Goal: Transaction & Acquisition: Purchase product/service

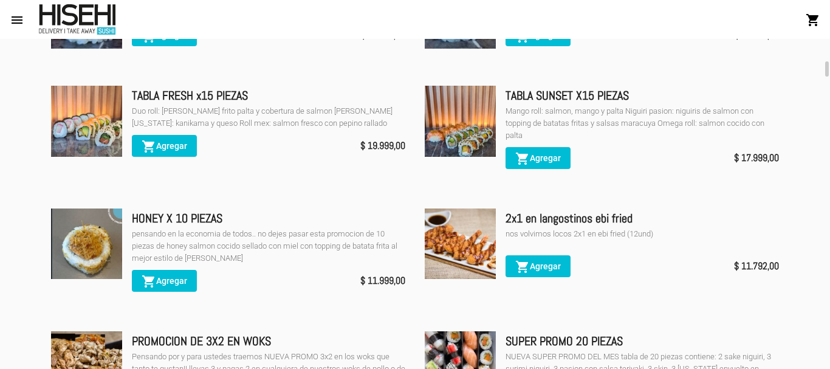
scroll to position [729, 0]
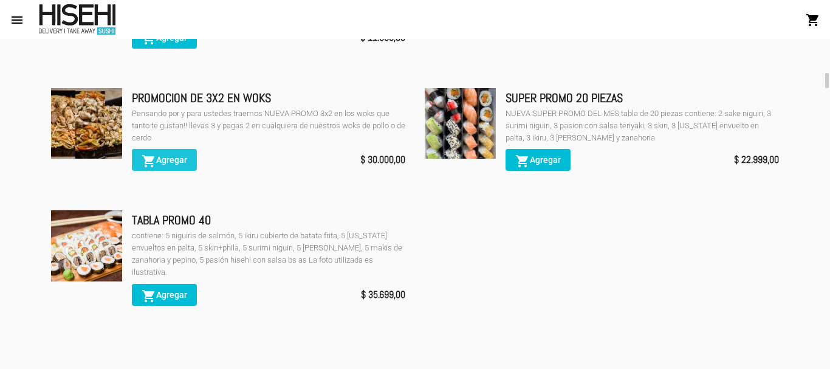
click at [188, 160] on button "shopping_cart Agregar" at bounding box center [164, 160] width 65 height 22
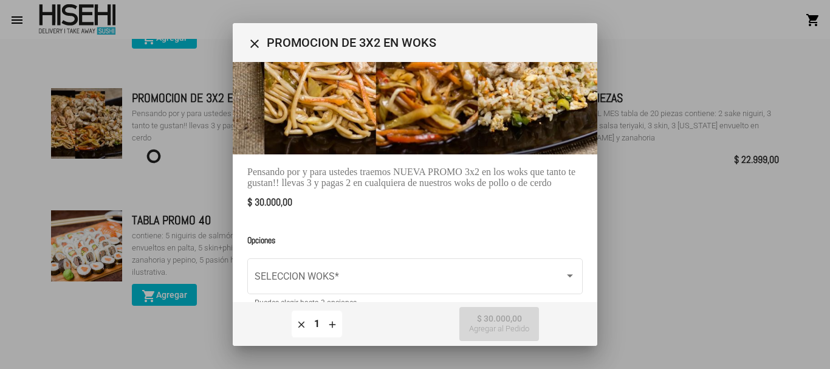
scroll to position [139, 0]
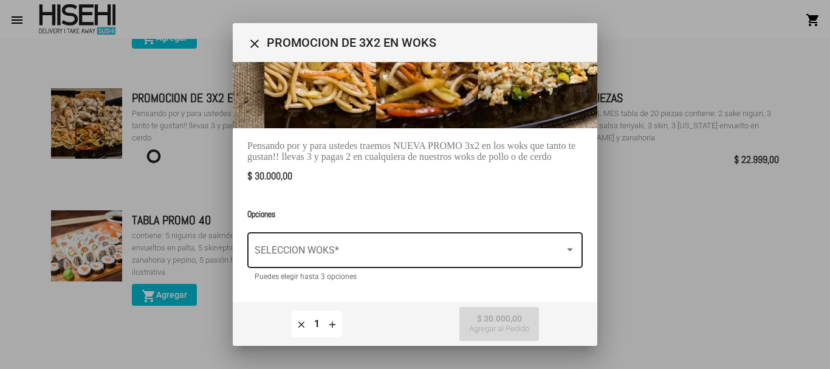
click at [453, 233] on div "SELECCION WOKS *" at bounding box center [415, 249] width 321 height 38
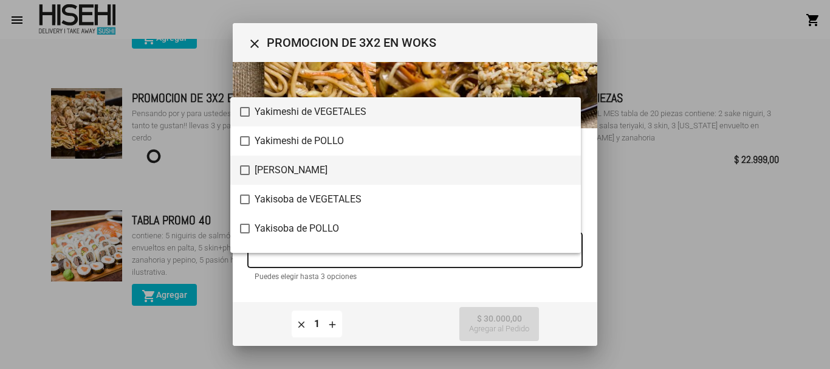
click at [439, 170] on span "[PERSON_NAME]" at bounding box center [413, 170] width 317 height 29
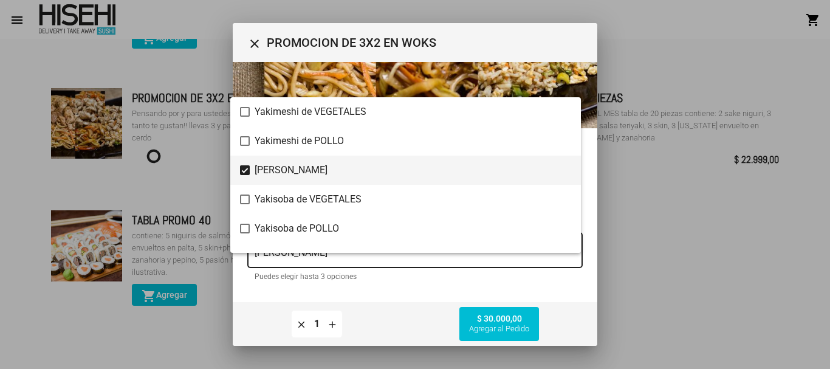
click at [484, 317] on div at bounding box center [415, 184] width 830 height 369
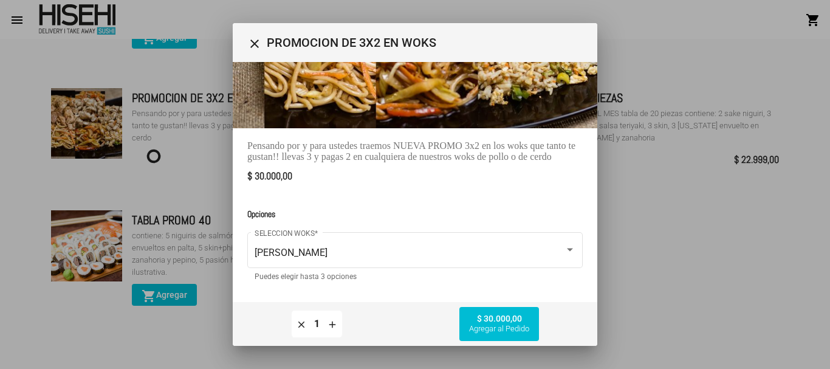
click at [473, 323] on button "$ 30.000,00 Agregar al Pedido" at bounding box center [499, 324] width 80 height 34
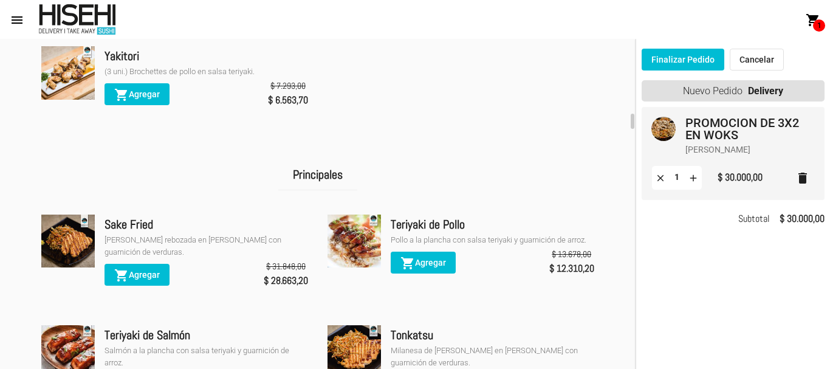
scroll to position [1945, 0]
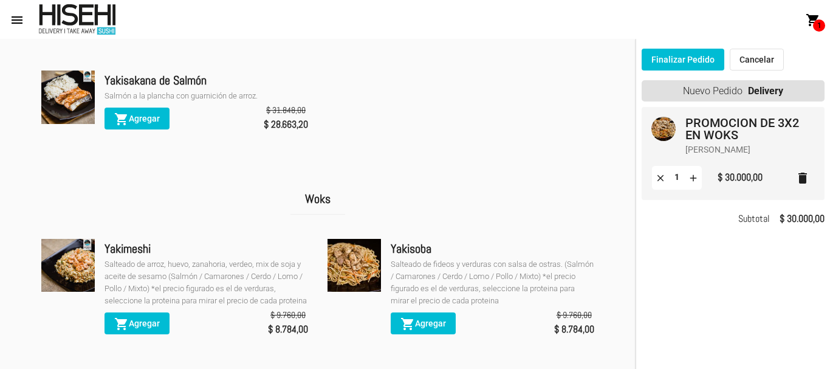
drag, startPoint x: 146, startPoint y: 297, endPoint x: 182, endPoint y: 291, distance: 36.4
click at [147, 312] on button "shopping_cart Agregar" at bounding box center [137, 323] width 65 height 22
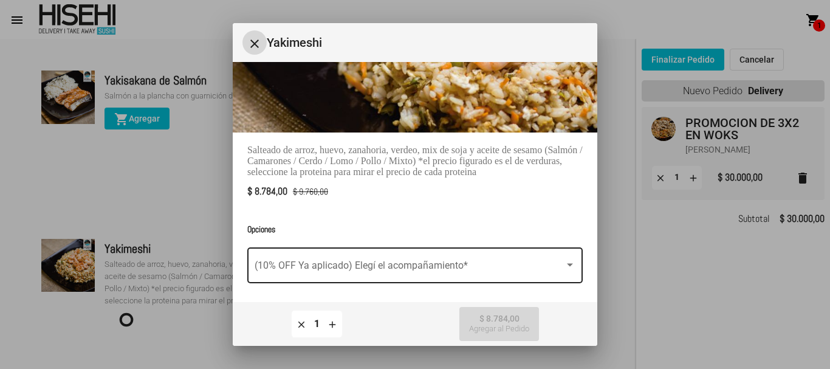
scroll to position [140, 0]
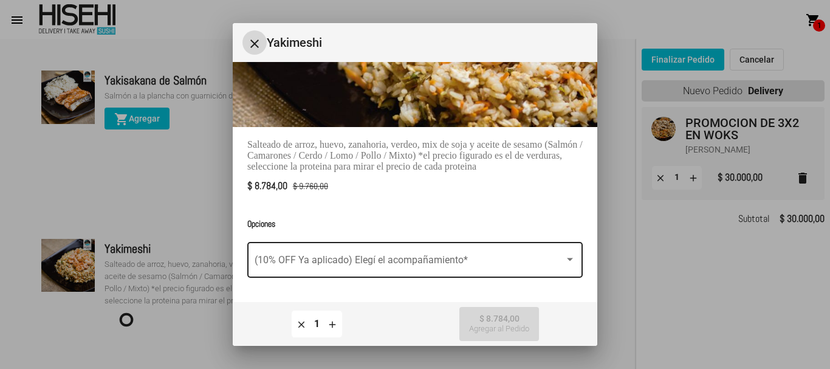
click at [396, 257] on span at bounding box center [410, 262] width 310 height 11
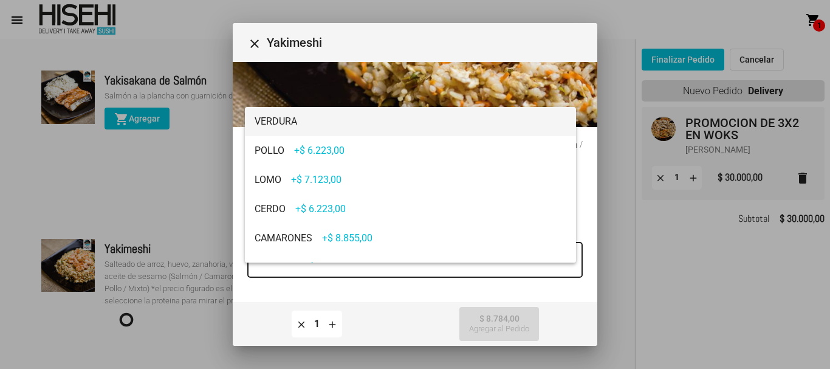
click at [359, 122] on span "VERDURA" at bounding box center [411, 121] width 312 height 29
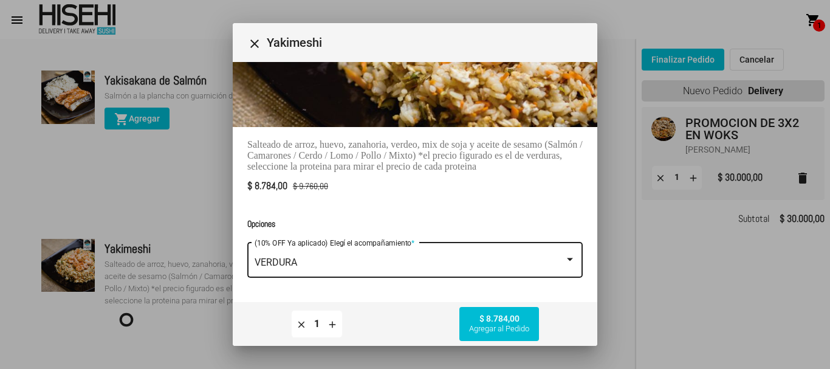
click at [332, 323] on mat-icon "add" at bounding box center [332, 323] width 11 height 11
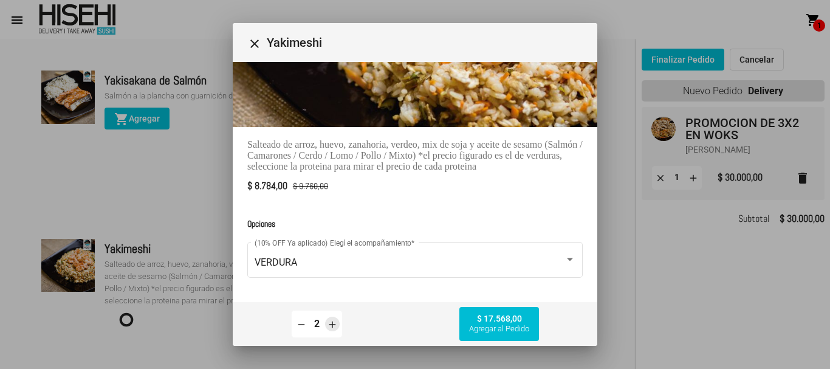
click at [332, 323] on mat-icon "add" at bounding box center [332, 323] width 11 height 11
type input "3"
click at [507, 319] on span "$ 26.352,00 Agregar al Pedido" at bounding box center [499, 324] width 60 height 21
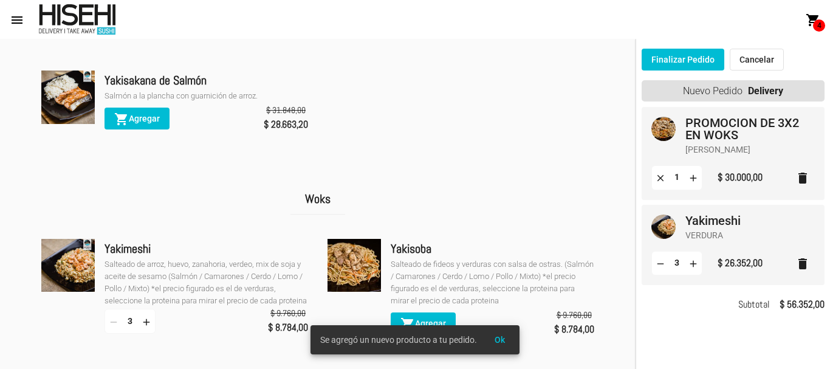
click at [701, 58] on button "Finalizar Pedido" at bounding box center [683, 60] width 83 height 22
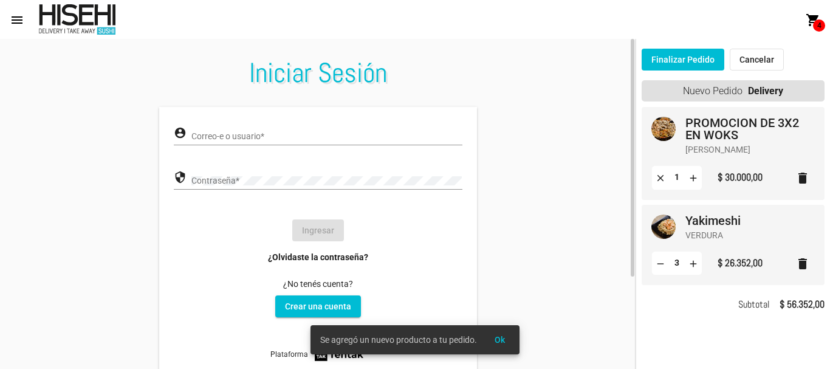
type input "[EMAIL_ADDRESS][DOMAIN_NAME]"
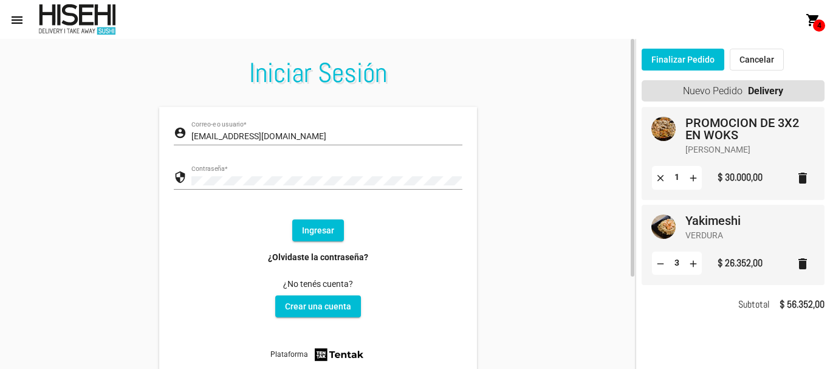
click at [309, 229] on button "Ingresar" at bounding box center [318, 230] width 52 height 22
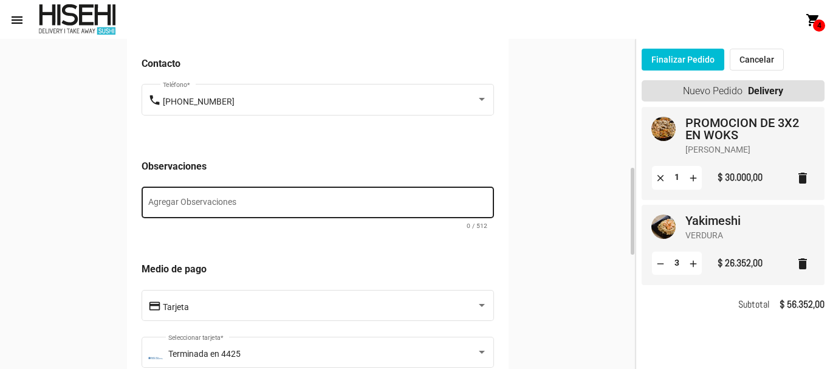
scroll to position [729, 0]
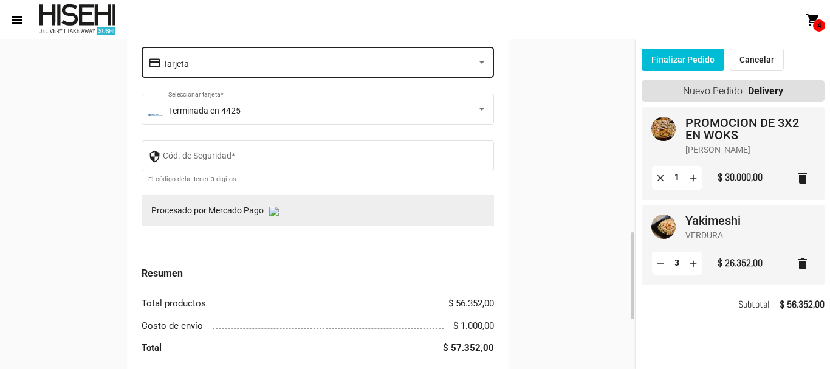
click at [285, 78] on div "Tarjeta" at bounding box center [325, 60] width 325 height 33
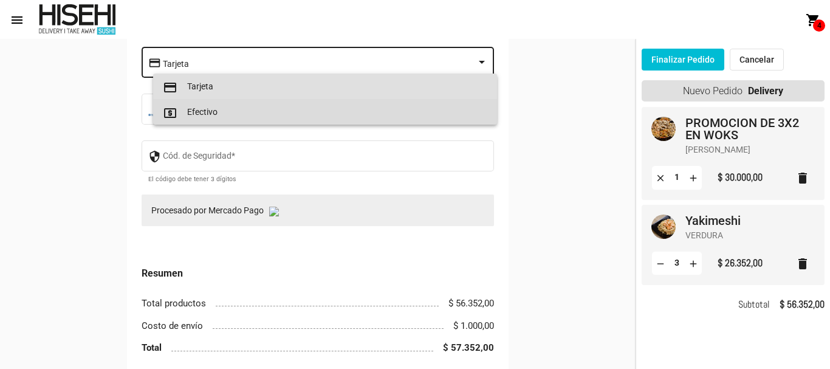
click at [278, 113] on span "local_atm Efectivo" at bounding box center [325, 112] width 325 height 26
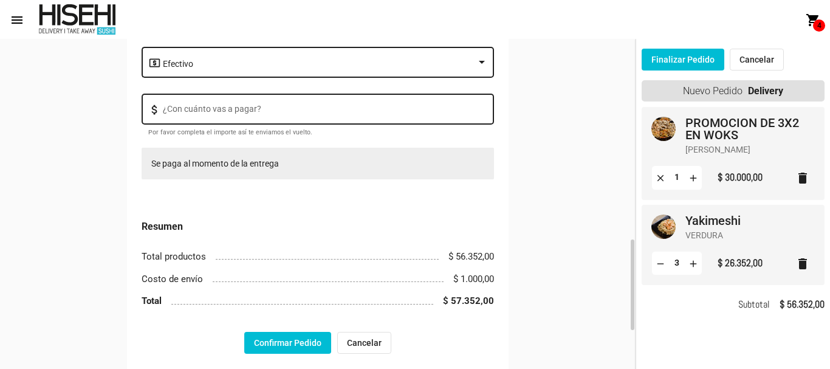
click at [322, 116] on input "¿Con cuánto vas a pagar?" at bounding box center [325, 111] width 325 height 10
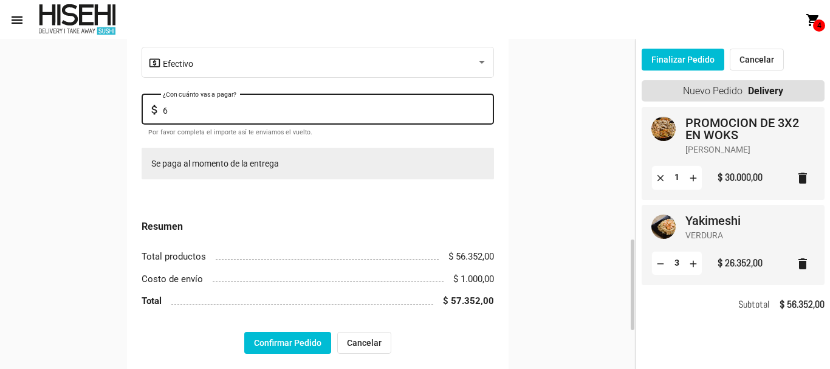
click at [337, 116] on input "6" at bounding box center [325, 111] width 325 height 10
type input "60000"
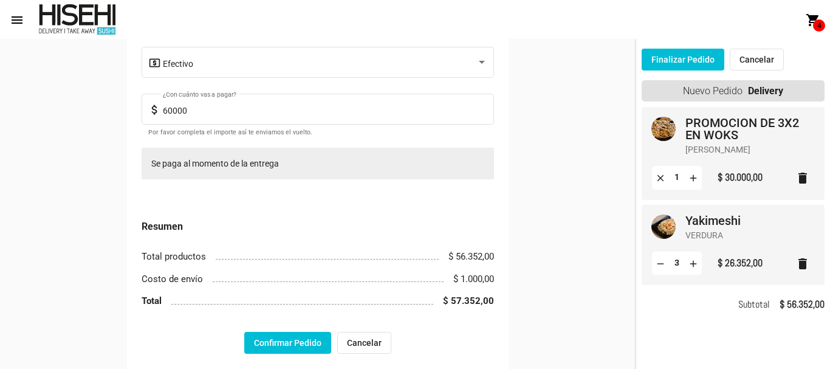
scroll to position [851, 0]
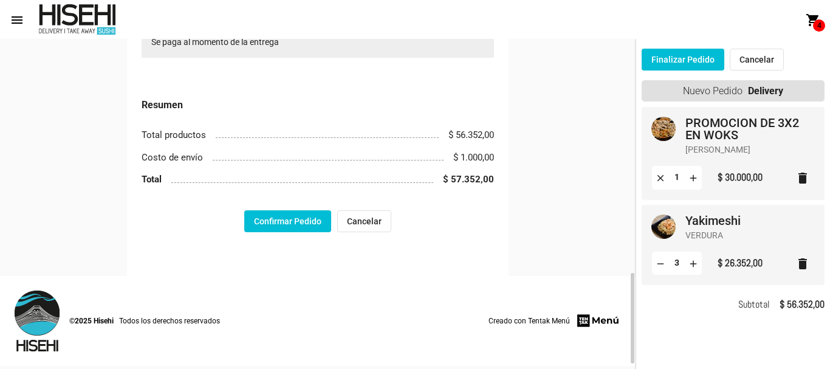
click at [292, 232] on button "Confirmar Pedido" at bounding box center [287, 221] width 87 height 22
